Goal: Check status: Check status

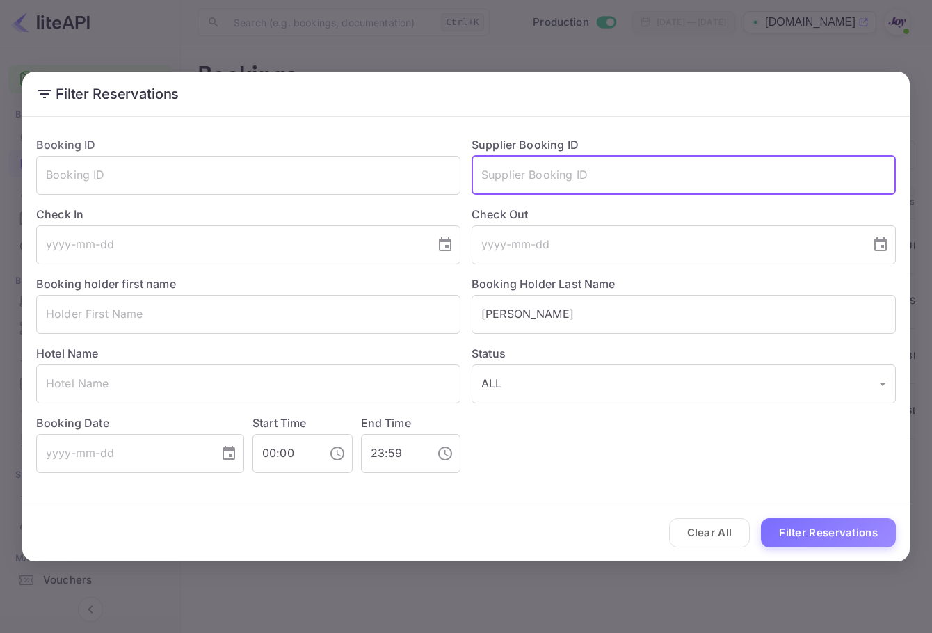
click at [685, 183] on input "text" at bounding box center [683, 175] width 424 height 39
paste input "Owens"
type input "Owens"
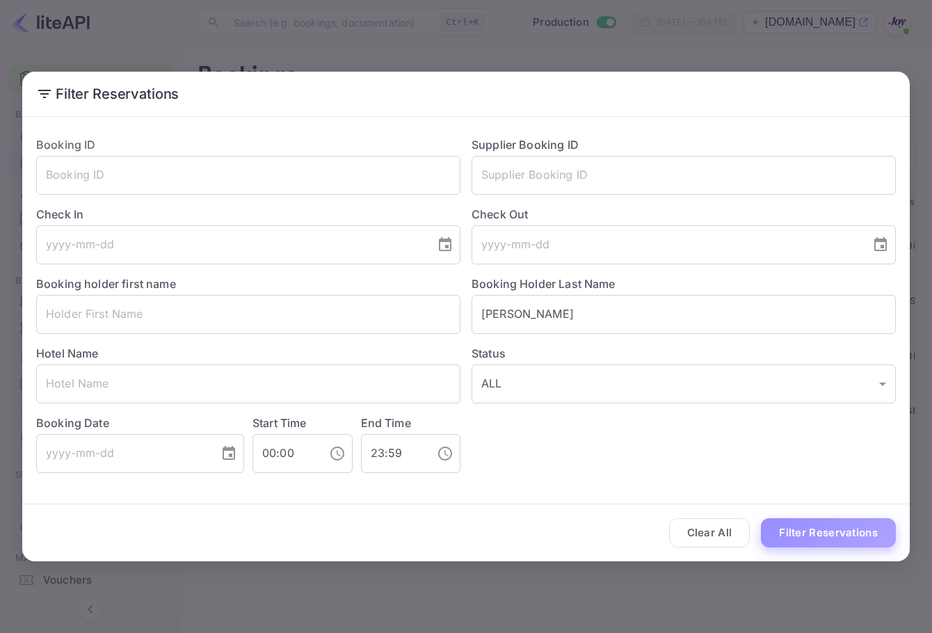
click at [832, 537] on button "Filter Reservations" at bounding box center [828, 533] width 135 height 30
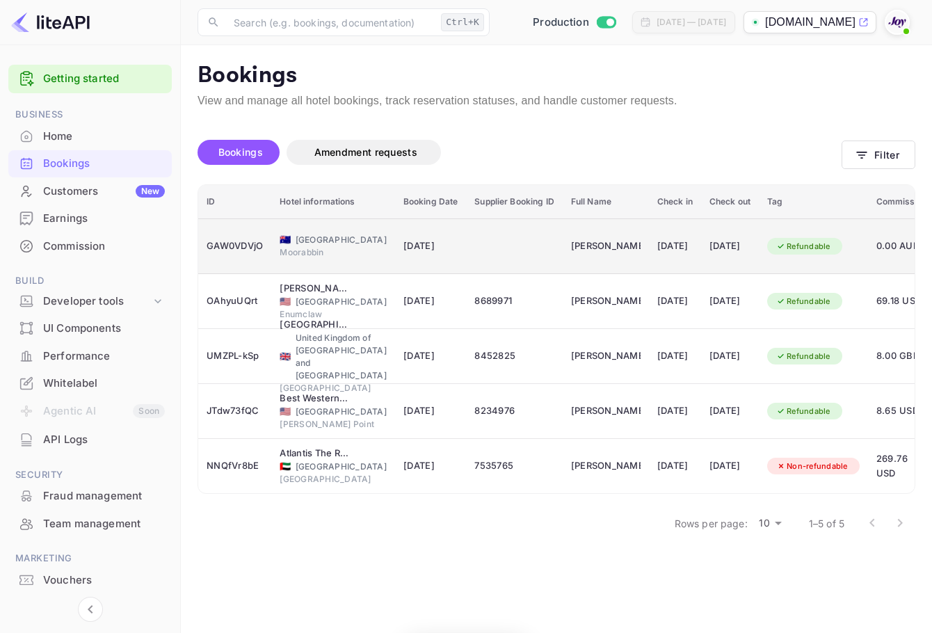
click at [691, 247] on td "[DATE]" at bounding box center [675, 246] width 52 height 56
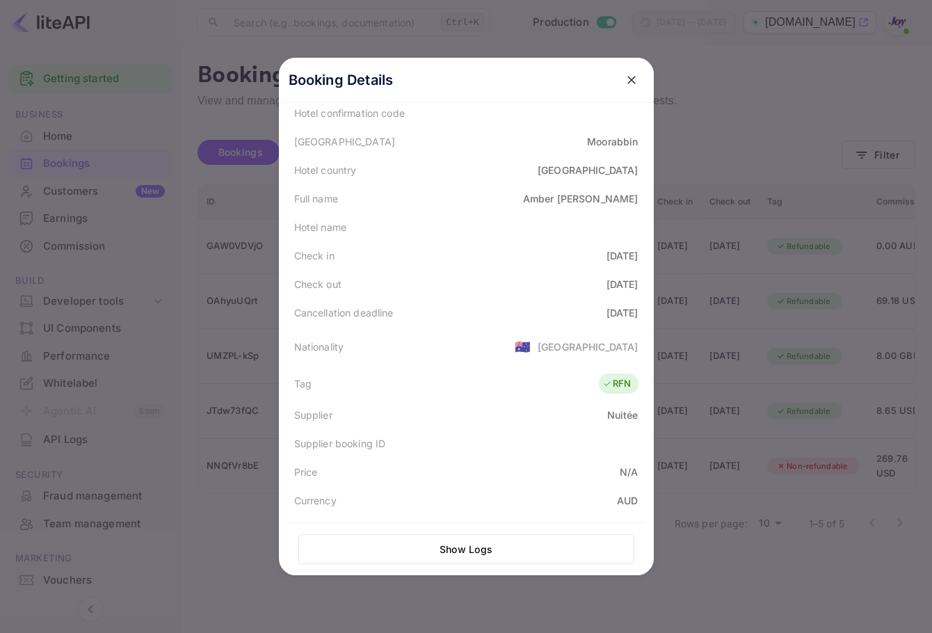
scroll to position [311, 0]
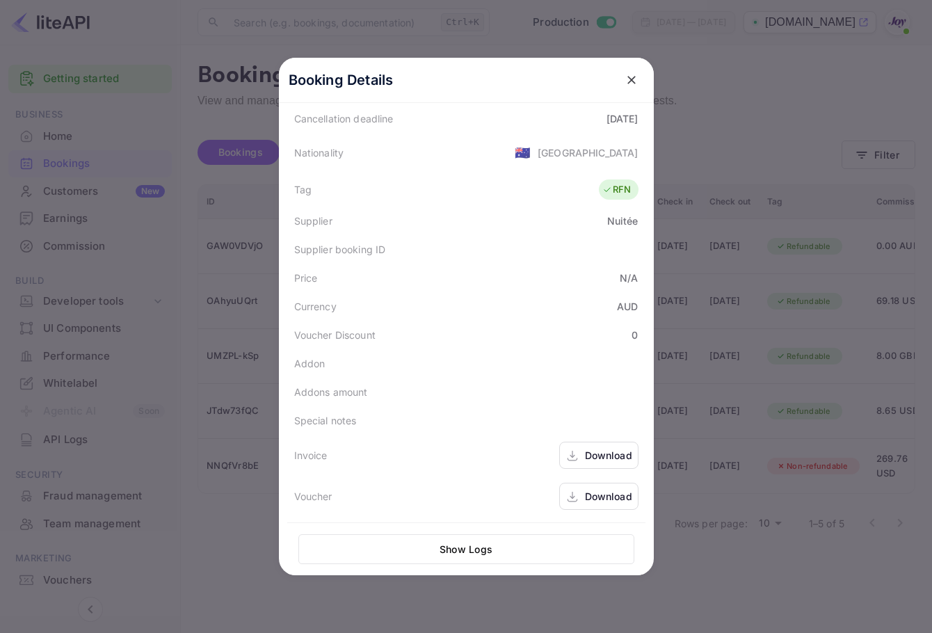
click at [618, 459] on div "Download" at bounding box center [608, 455] width 47 height 15
click at [565, 494] on icon at bounding box center [572, 496] width 14 height 15
click at [620, 464] on div "Download" at bounding box center [598, 454] width 79 height 27
click at [576, 493] on div "Download" at bounding box center [598, 496] width 79 height 27
click at [720, 93] on div at bounding box center [466, 316] width 932 height 633
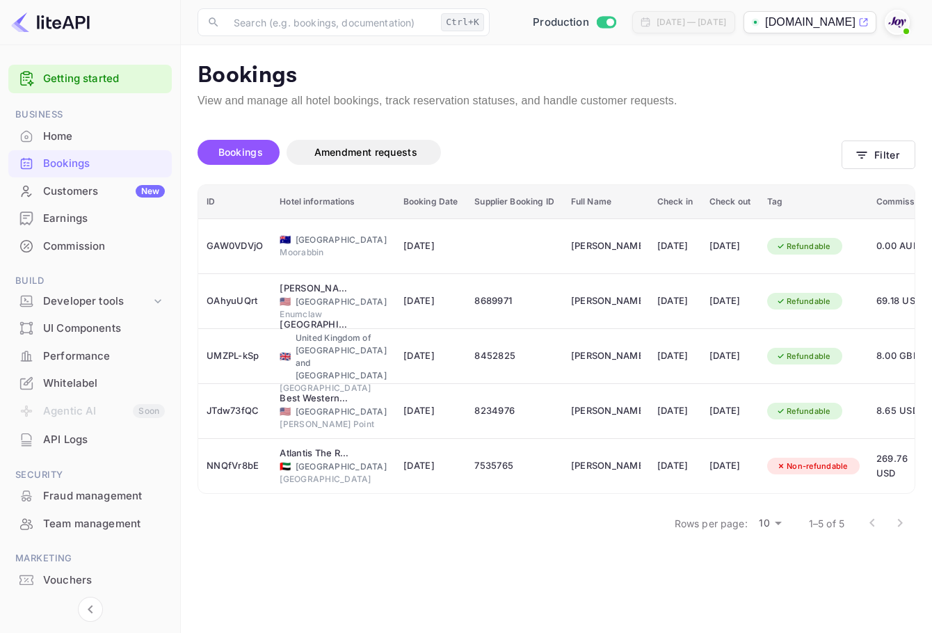
click at [911, 22] on div at bounding box center [899, 22] width 31 height 25
click at [897, 24] on img at bounding box center [897, 22] width 22 height 22
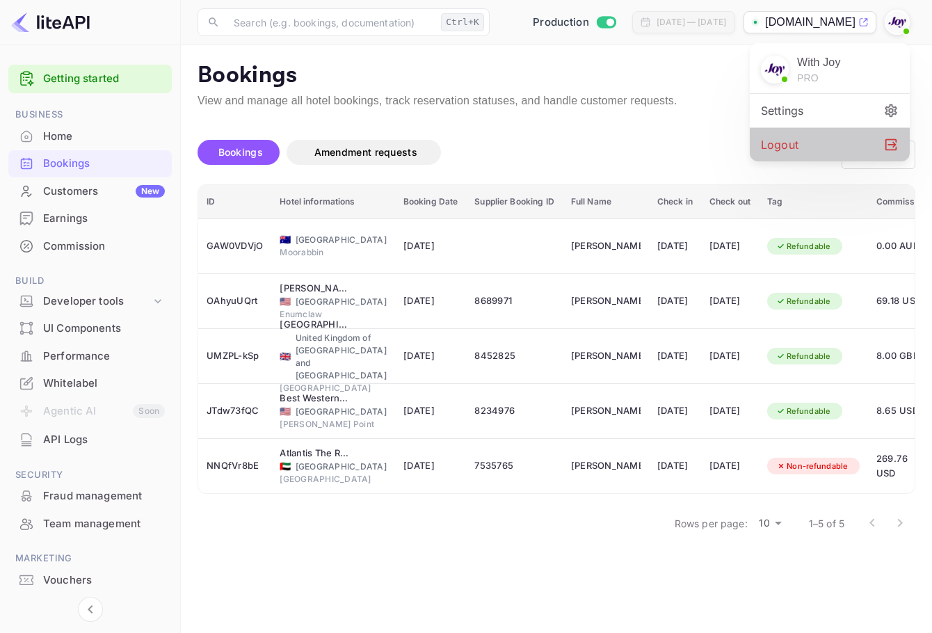
click at [820, 139] on div "Logout" at bounding box center [829, 144] width 160 height 33
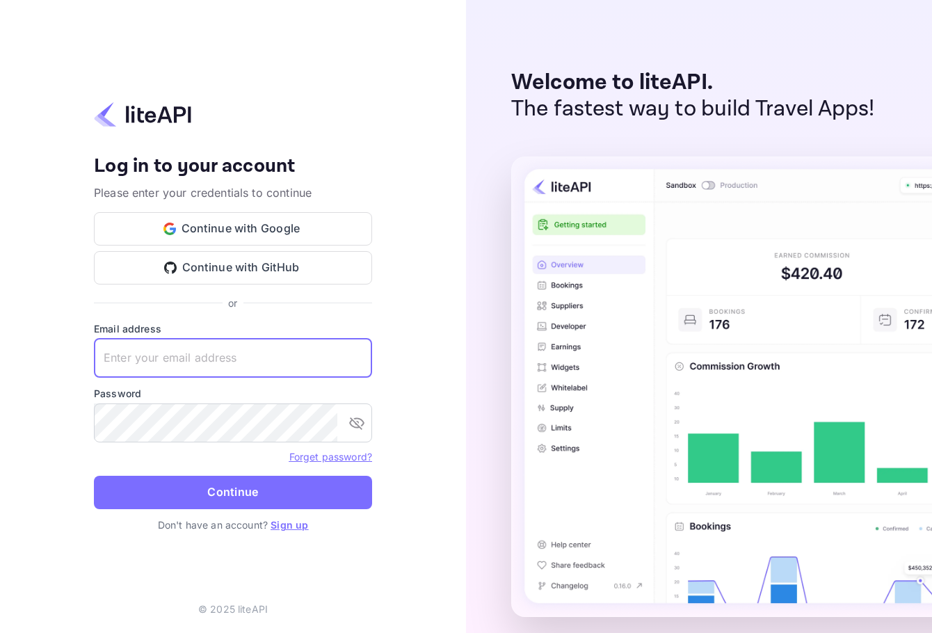
click at [343, 360] on input "text" at bounding box center [233, 358] width 278 height 39
paste input "services@withjoy.com"
type input "services@withjoy.com"
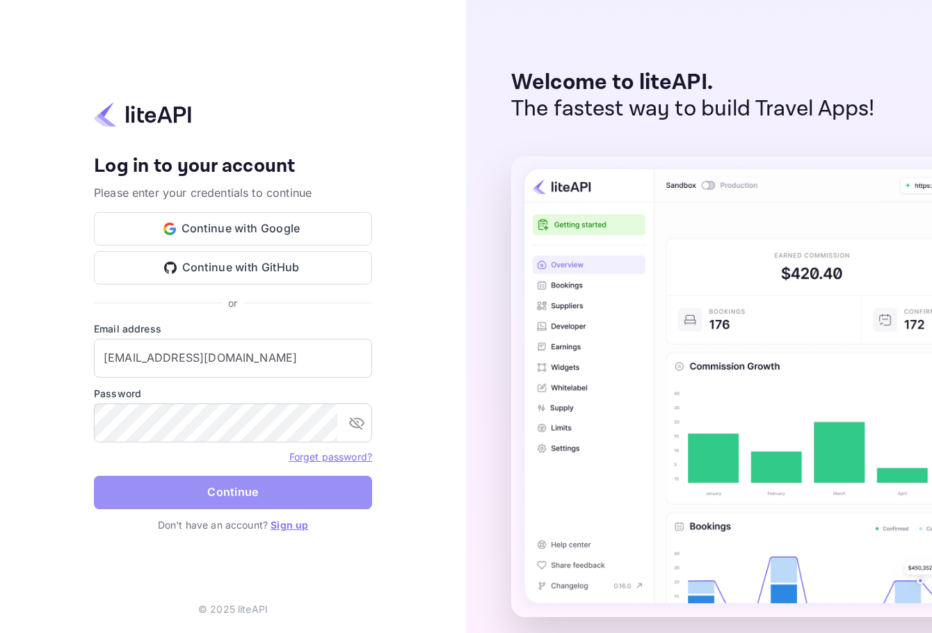
click at [264, 487] on button "Continue" at bounding box center [233, 492] width 278 height 33
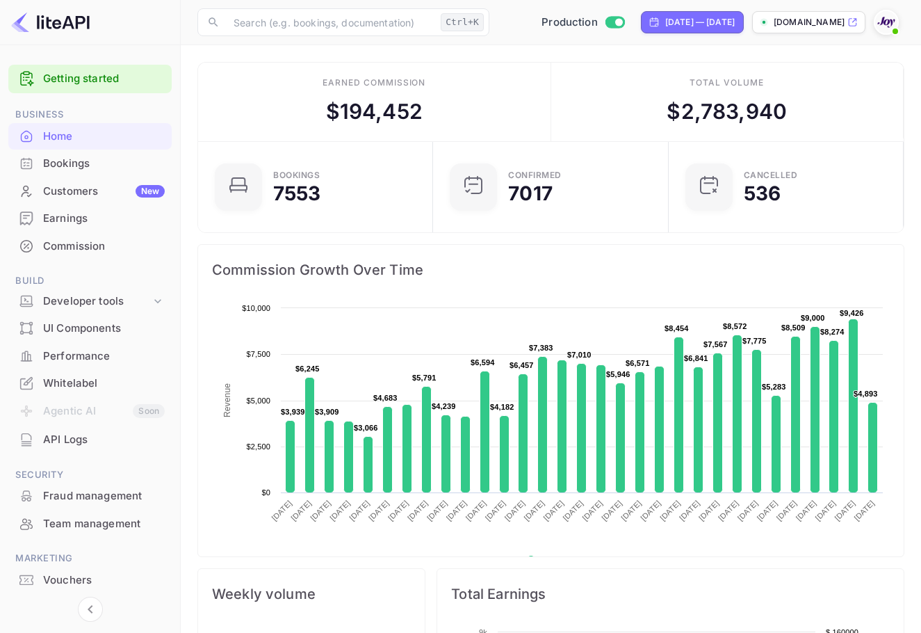
scroll to position [11, 11]
click at [88, 163] on div "Bookings" at bounding box center [104, 164] width 122 height 16
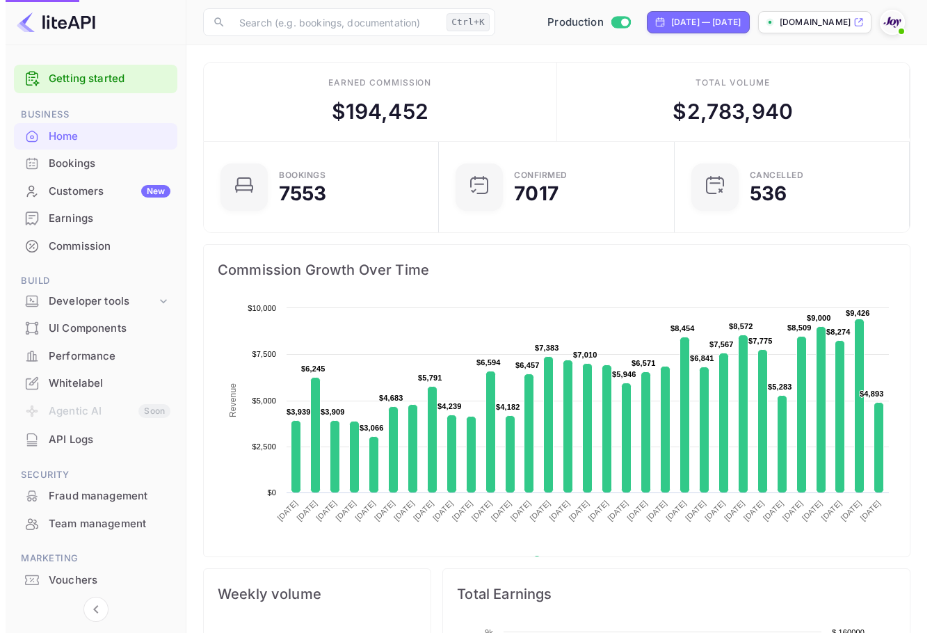
scroll to position [0, 0]
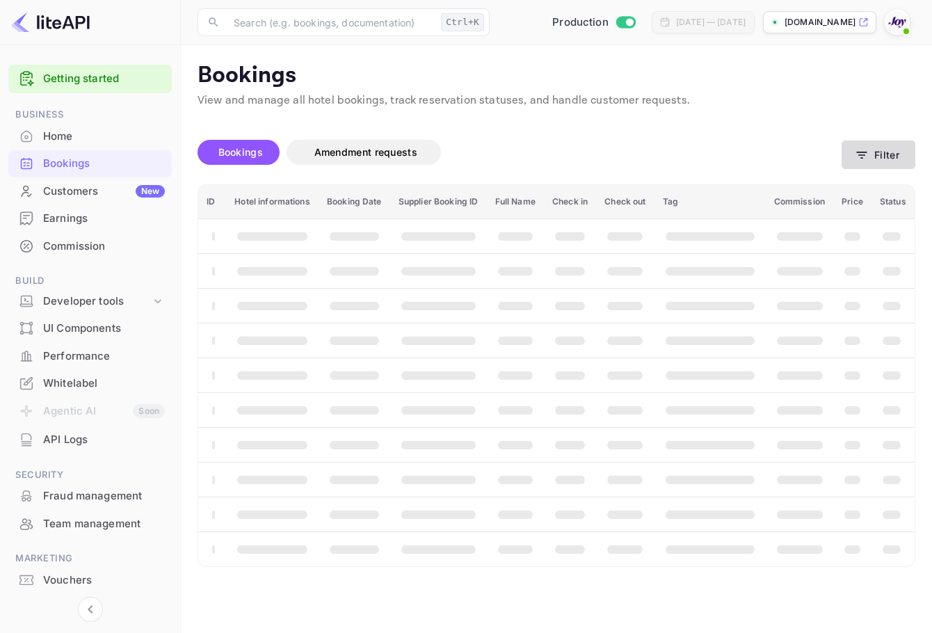
click at [858, 162] on button "Filter" at bounding box center [878, 154] width 74 height 29
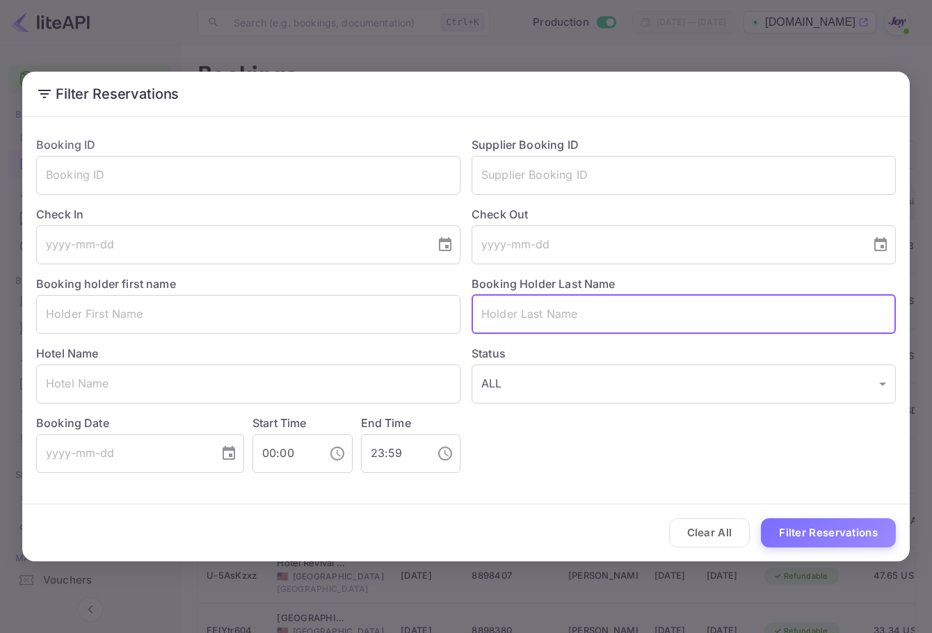
click at [643, 308] on input "text" at bounding box center [683, 314] width 424 height 39
paste input "[PERSON_NAME]"
drag, startPoint x: 490, startPoint y: 311, endPoint x: 469, endPoint y: 315, distance: 21.8
click at [471, 314] on div "Booking Holder Last Name [PERSON_NAME] ​" at bounding box center [677, 299] width 435 height 70
type input "[PERSON_NAME]"
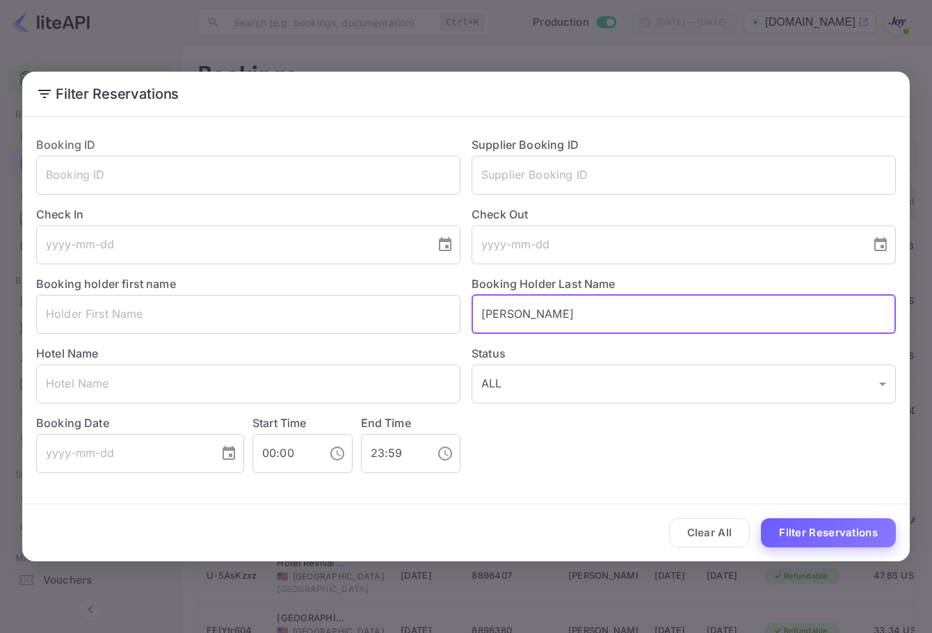
click at [872, 535] on button "Filter Reservations" at bounding box center [828, 533] width 135 height 30
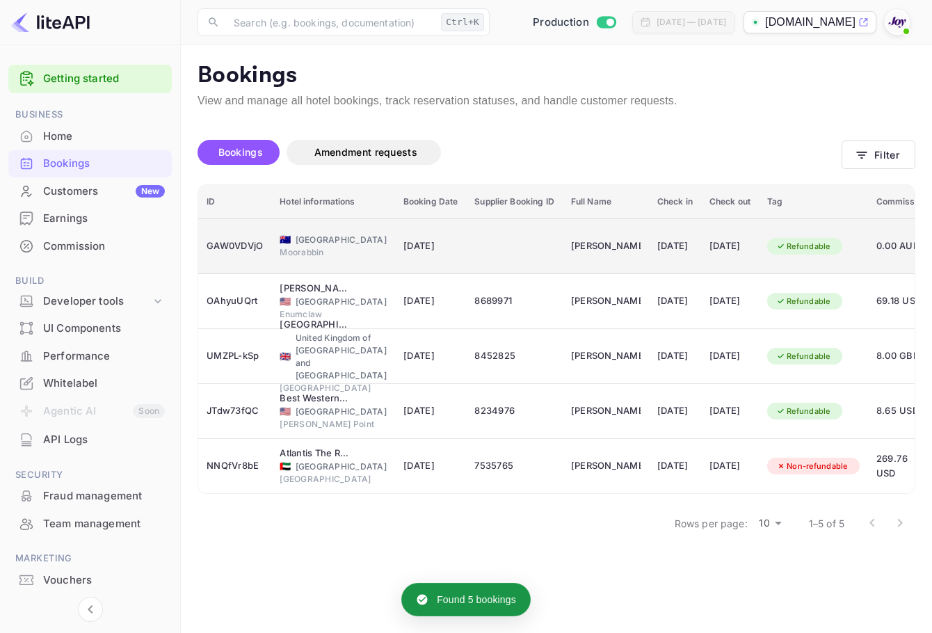
click at [772, 239] on td "Refundable" at bounding box center [813, 246] width 109 height 56
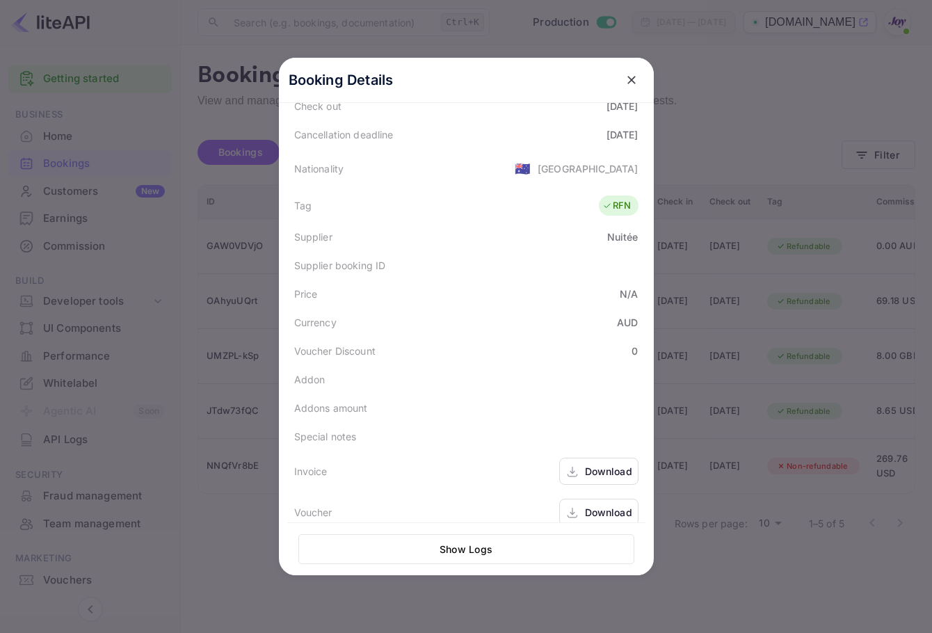
scroll to position [311, 0]
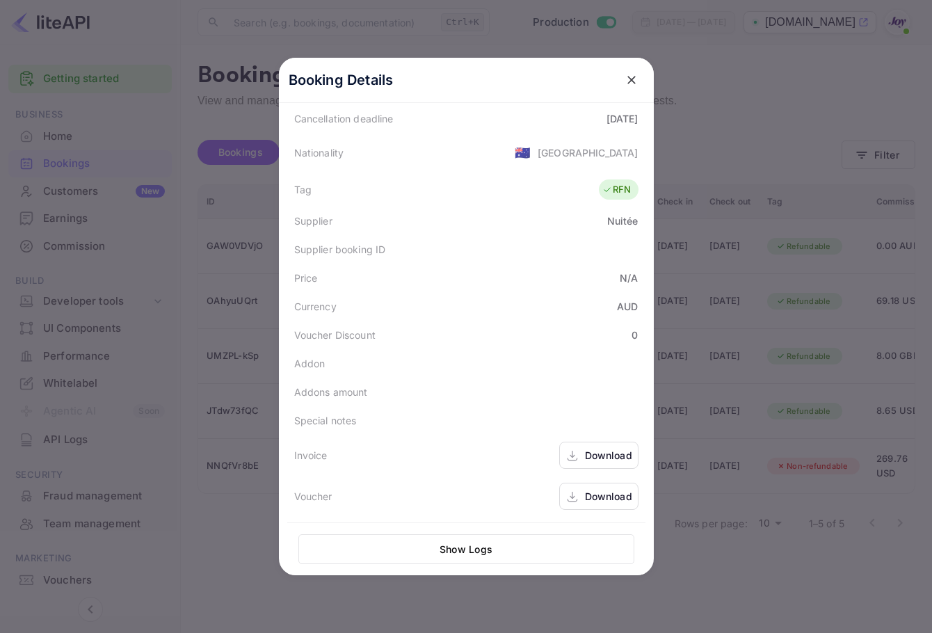
click at [585, 457] on div "Download" at bounding box center [608, 455] width 47 height 15
click at [598, 485] on div "Download" at bounding box center [598, 496] width 79 height 27
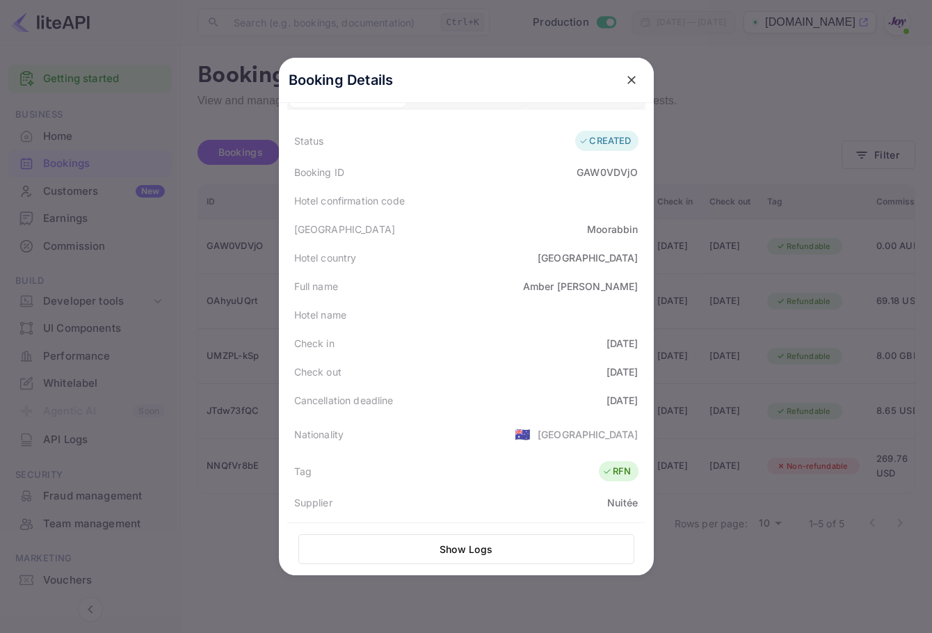
scroll to position [0, 0]
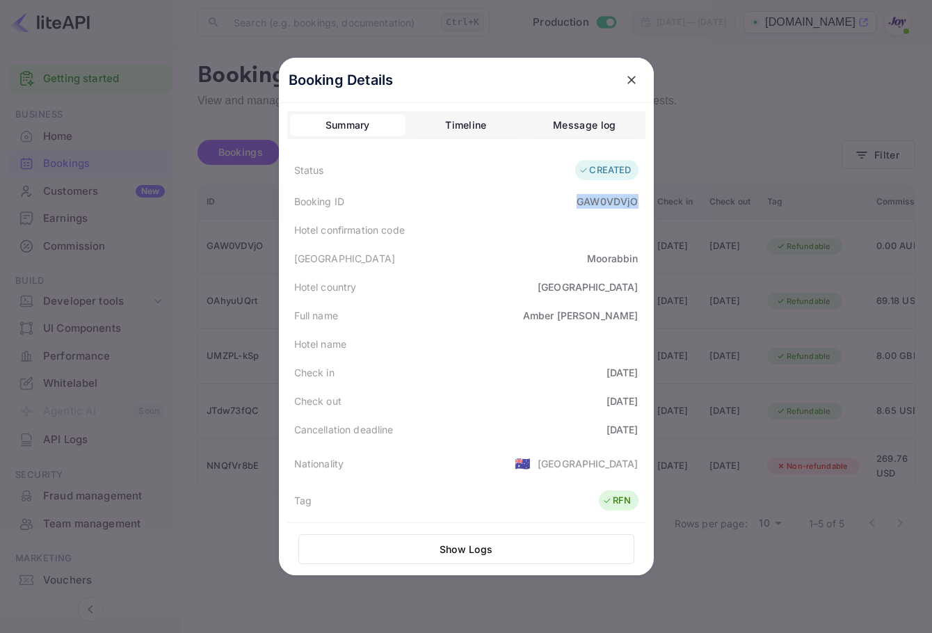
drag, startPoint x: 574, startPoint y: 194, endPoint x: 633, endPoint y: 203, distance: 60.5
click at [633, 203] on div "Booking ID GAW0VDVjO" at bounding box center [466, 201] width 358 height 29
click at [601, 202] on div "GAW0VDVjO" at bounding box center [606, 201] width 61 height 15
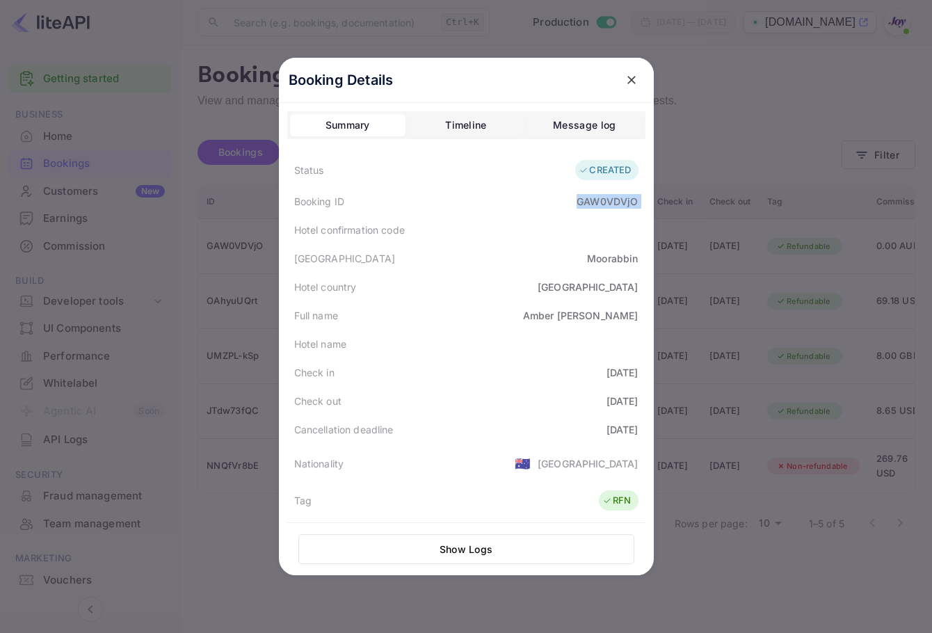
click at [600, 202] on div "GAW0VDVjO" at bounding box center [606, 201] width 61 height 15
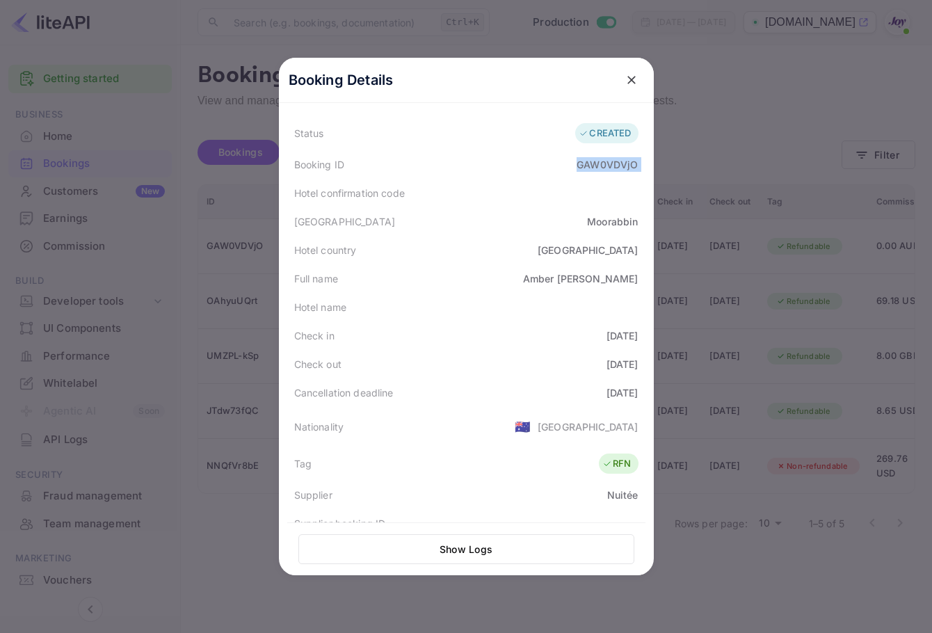
scroll to position [70, 0]
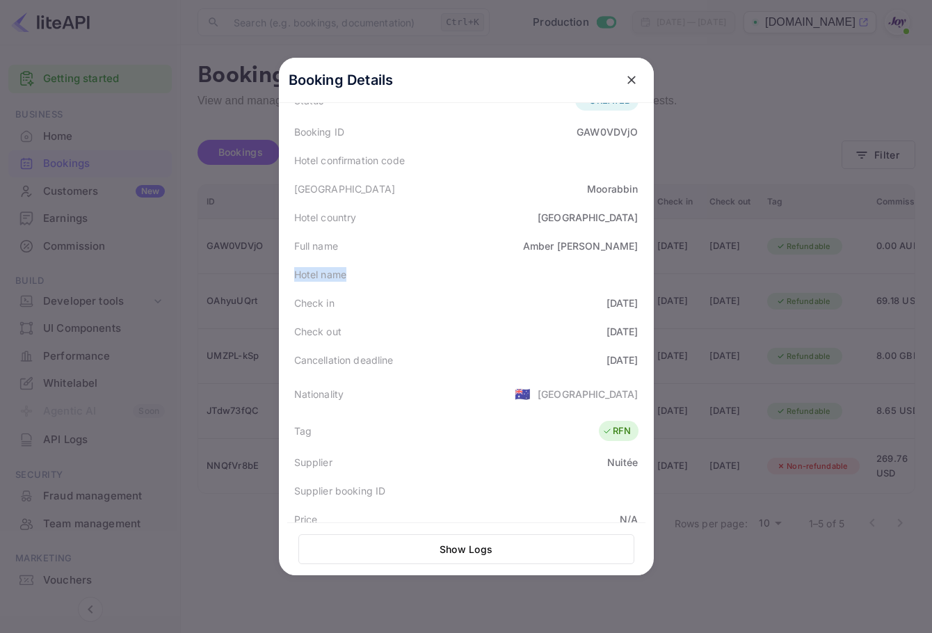
drag, startPoint x: 360, startPoint y: 270, endPoint x: 261, endPoint y: 273, distance: 99.4
click at [261, 273] on div "Booking Details Summary Timeline Message log Status CREATED Booking ID GAW0VDVj…" at bounding box center [466, 316] width 419 height 633
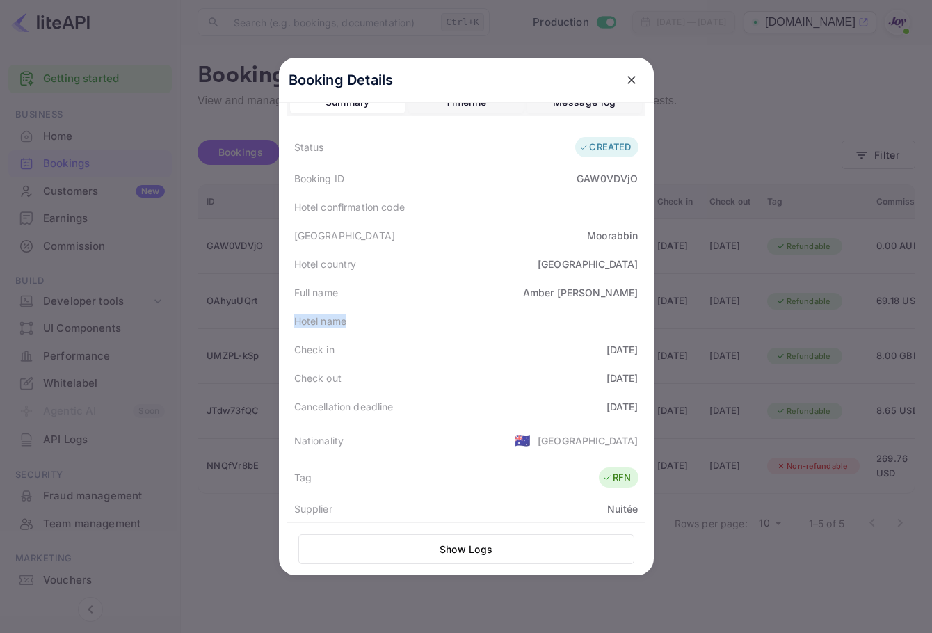
scroll to position [0, 0]
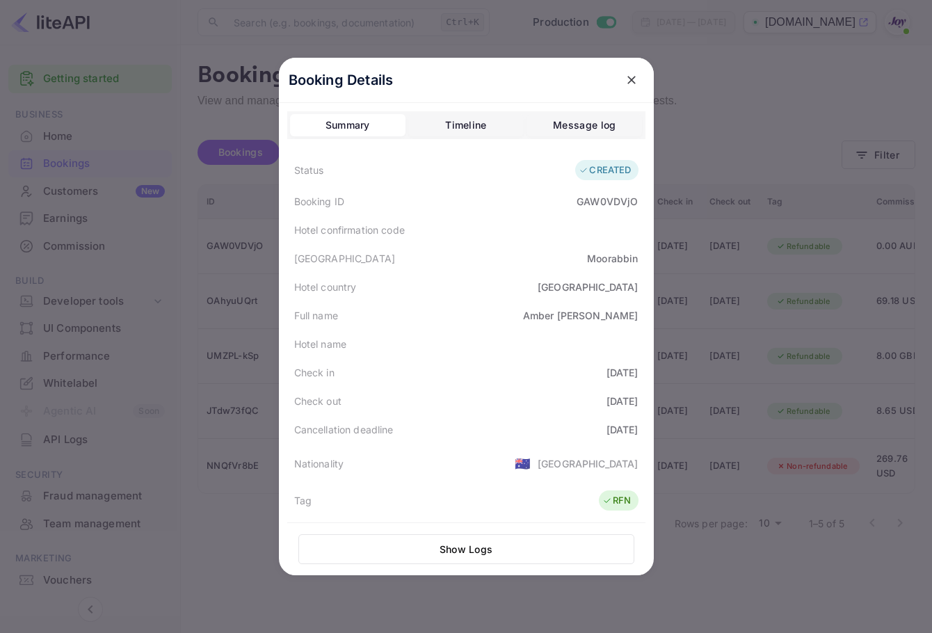
click at [496, 193] on div "Booking ID GAW0VDVjO" at bounding box center [466, 201] width 358 height 29
click at [624, 83] on icon "close" at bounding box center [631, 80] width 14 height 14
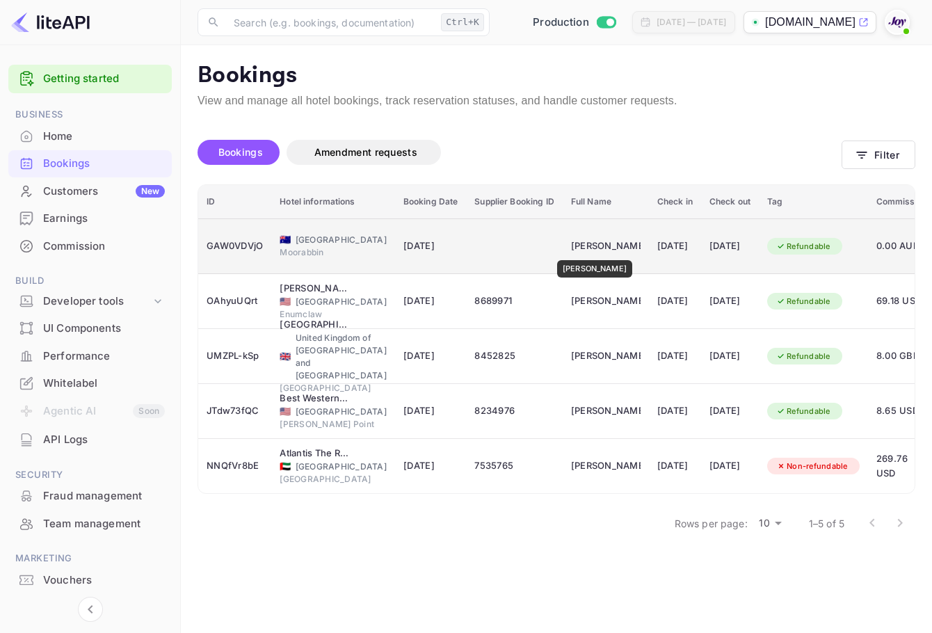
click at [589, 252] on div "[PERSON_NAME]" at bounding box center [606, 246] width 70 height 22
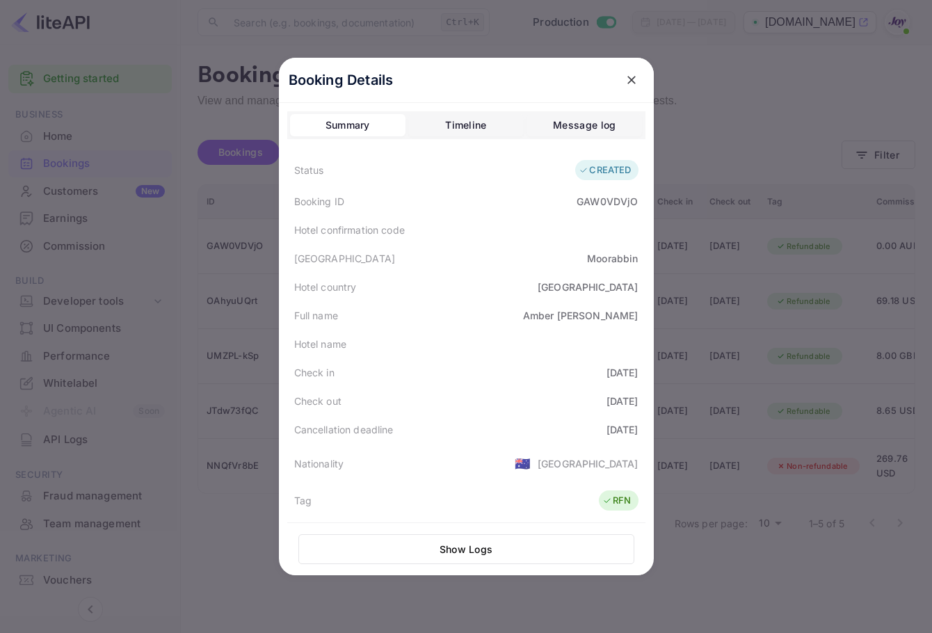
drag, startPoint x: 432, startPoint y: 411, endPoint x: 437, endPoint y: 478, distance: 66.9
click at [437, 478] on div "Nationality 🇦🇺 [DEMOGRAPHIC_DATA]" at bounding box center [466, 463] width 358 height 39
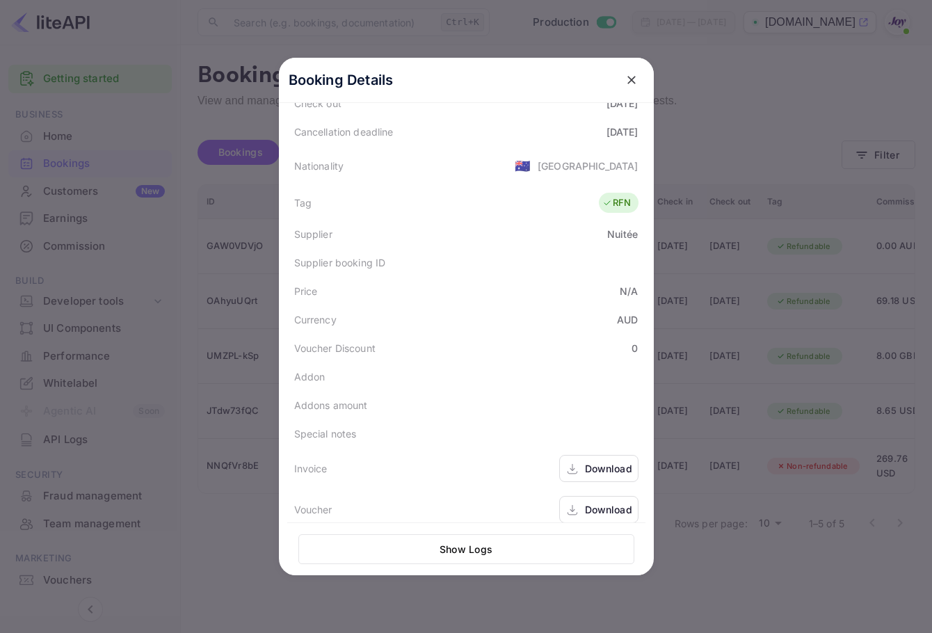
scroll to position [311, 0]
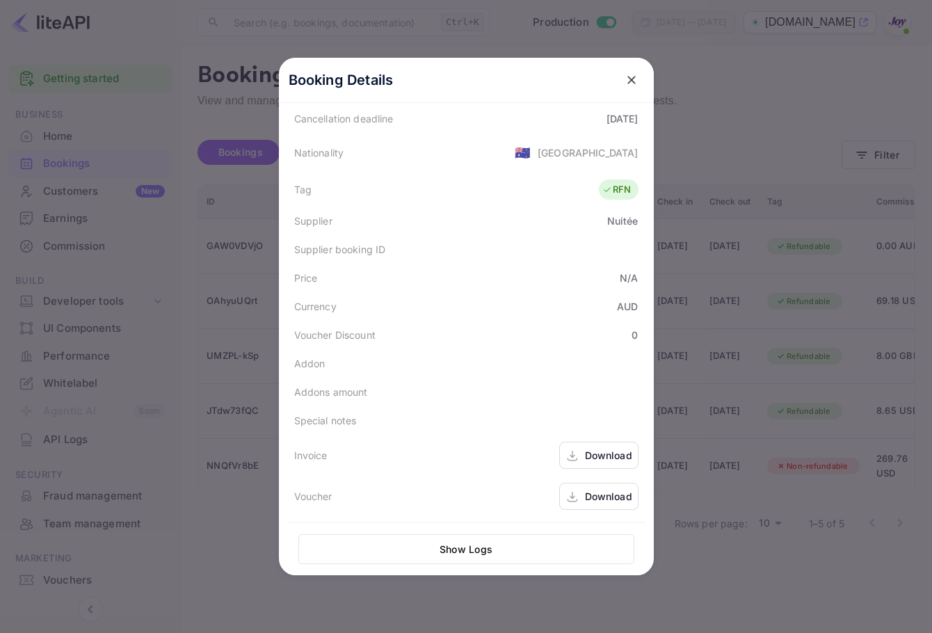
click at [594, 457] on div "Download" at bounding box center [608, 455] width 47 height 15
click at [585, 494] on div "Download" at bounding box center [608, 496] width 47 height 15
click at [626, 83] on icon "close" at bounding box center [631, 80] width 14 height 14
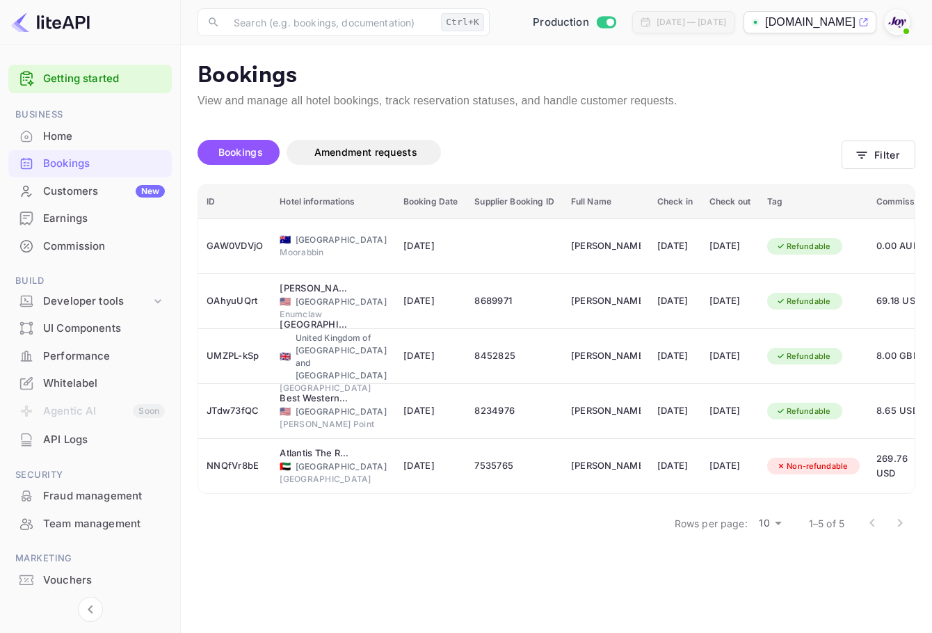
scroll to position [0, 208]
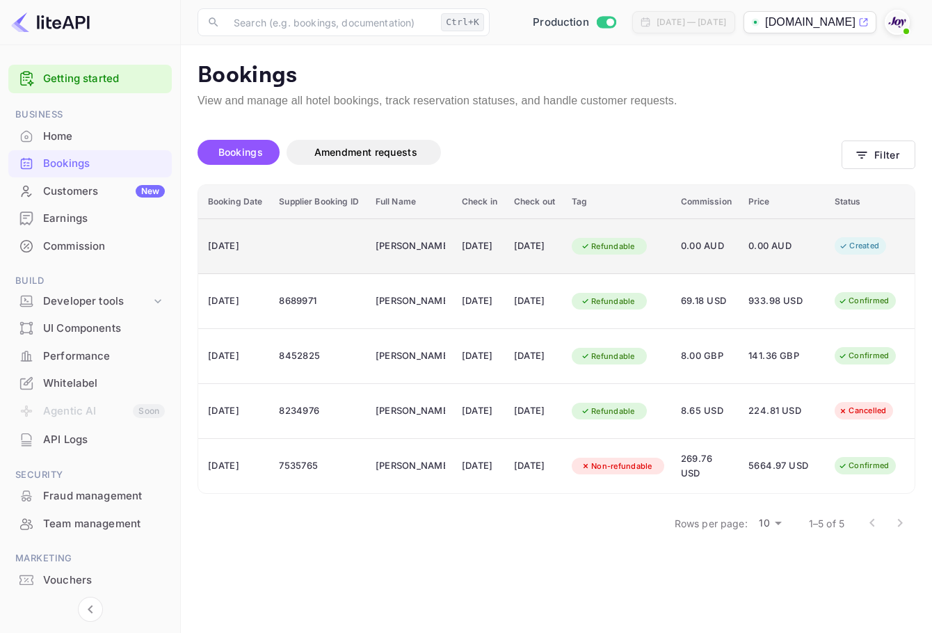
click at [658, 250] on div "Refundable" at bounding box center [618, 246] width 92 height 22
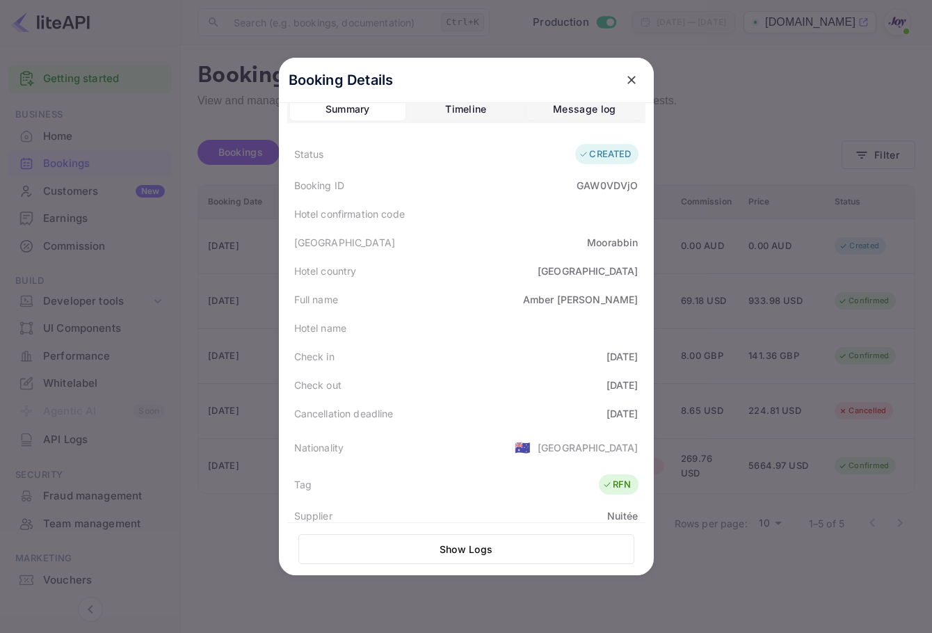
scroll to position [0, 0]
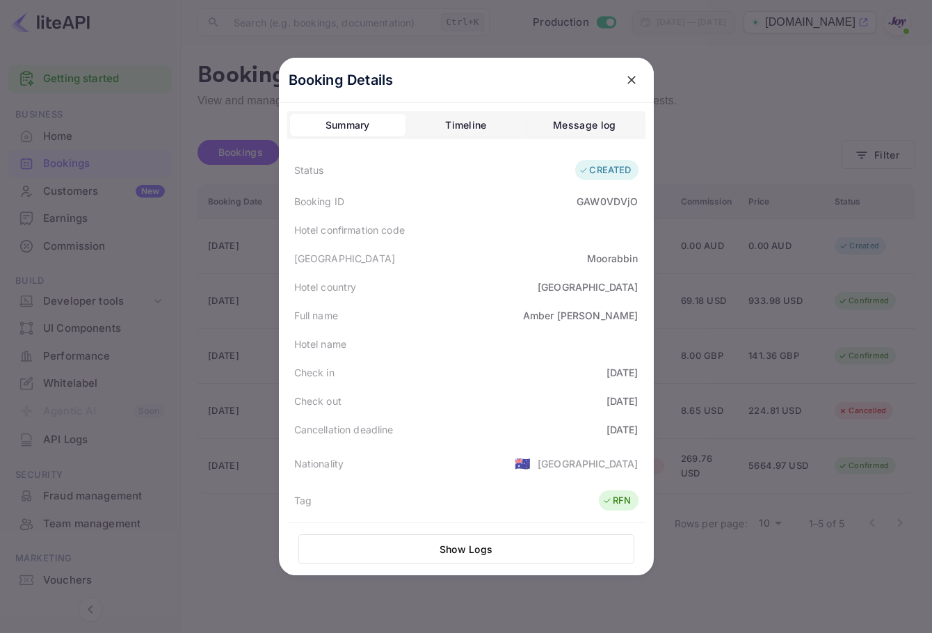
drag, startPoint x: 620, startPoint y: 79, endPoint x: 605, endPoint y: 69, distance: 18.5
click at [624, 79] on icon "close" at bounding box center [631, 80] width 14 height 14
